Goal: Find specific page/section: Find specific page/section

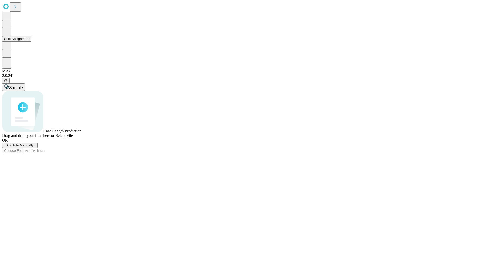
click at [31, 42] on button "Shift Assignment" at bounding box center [16, 38] width 29 height 5
